Goal: Information Seeking & Learning: Stay updated

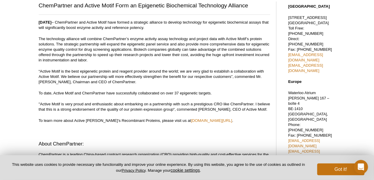
scroll to position [32, 0]
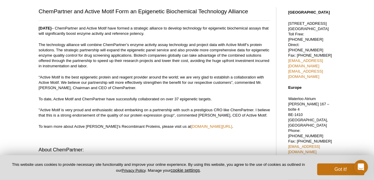
drag, startPoint x: 37, startPoint y: 3, endPoint x: 273, endPoint y: 105, distance: 257.3
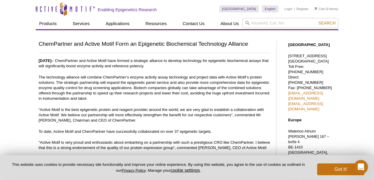
drag, startPoint x: 37, startPoint y: 8, endPoint x: 36, endPoint y: 35, distance: 27.2
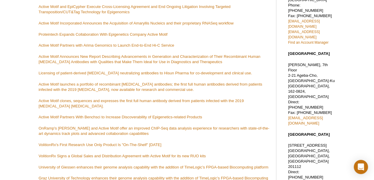
scroll to position [285, 0]
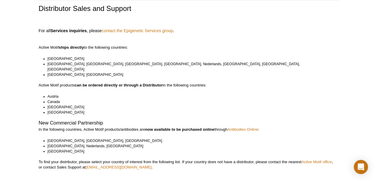
scroll to position [32, 0]
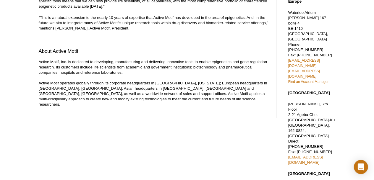
scroll to position [154, 0]
